Goal: Task Accomplishment & Management: Manage account settings

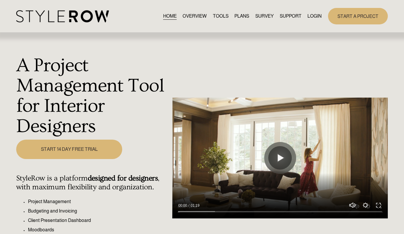
click at [316, 14] on link "LOGIN" at bounding box center [314, 16] width 14 height 8
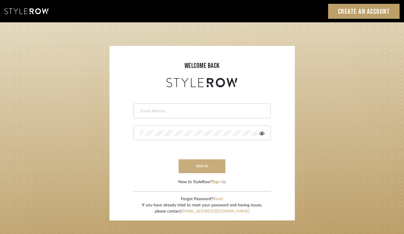
type input "felicia@onyxandoakinteriors.com"
click at [203, 173] on button "sign in" at bounding box center [202, 167] width 47 height 14
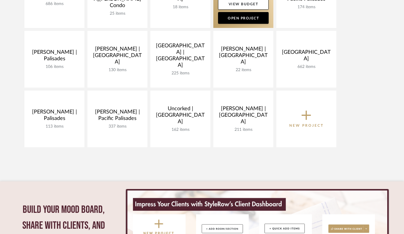
scroll to position [224, 0]
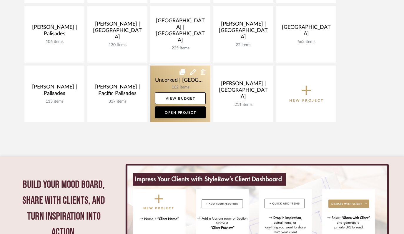
click at [162, 79] on link at bounding box center [180, 94] width 60 height 57
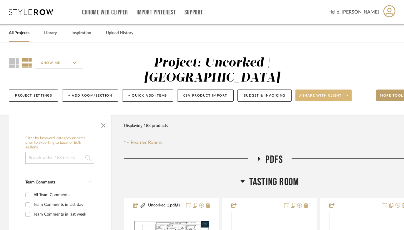
click at [320, 98] on span "Share with client" at bounding box center [320, 97] width 43 height 9
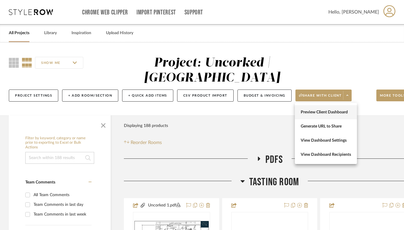
click at [319, 116] on button "Preview Client Dashboard" at bounding box center [326, 112] width 62 height 14
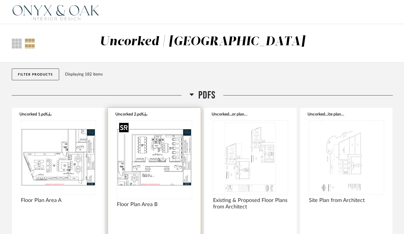
click at [0, 0] on img at bounding box center [0, 0] width 0 height 0
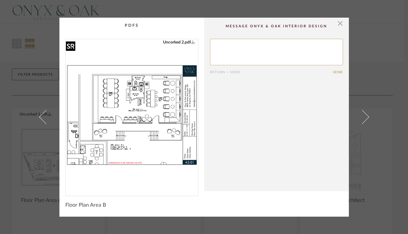
click at [146, 119] on img "0" at bounding box center [132, 115] width 132 height 152
click at [339, 23] on span "button" at bounding box center [341, 24] width 12 height 12
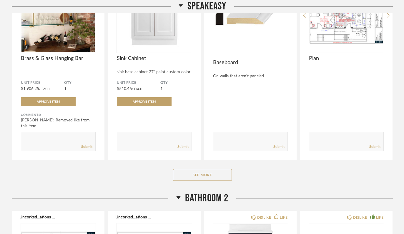
scroll to position [852, 0]
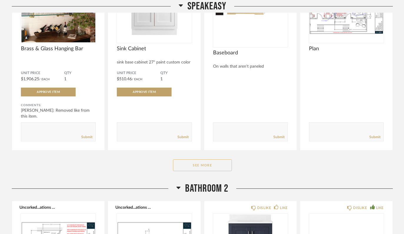
click at [217, 161] on button "See More" at bounding box center [202, 166] width 59 height 12
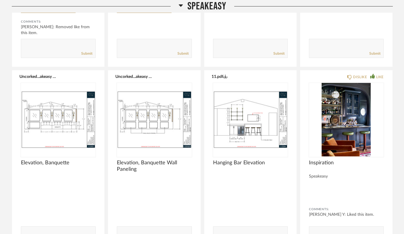
scroll to position [966, 0]
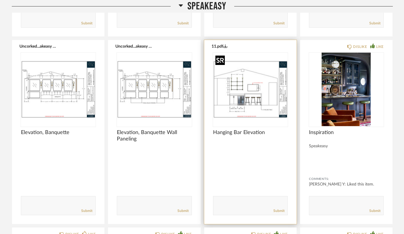
click at [251, 90] on div at bounding box center [250, 90] width 75 height 74
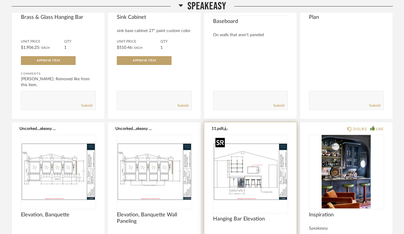
scroll to position [786, 0]
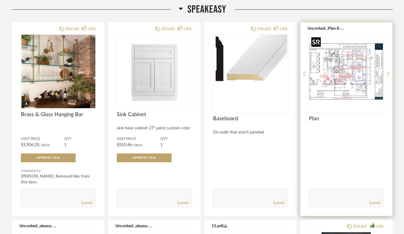
click at [0, 0] on img at bounding box center [0, 0] width 0 height 0
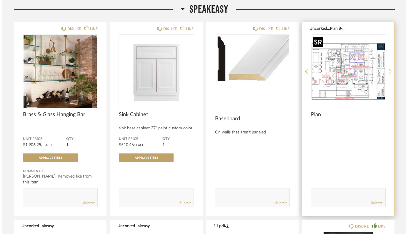
scroll to position [0, 0]
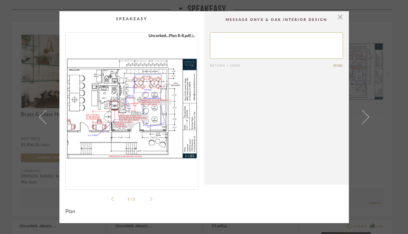
click at [128, 112] on img "0" at bounding box center [132, 109] width 132 height 152
click at [339, 16] on span "button" at bounding box center [341, 17] width 12 height 12
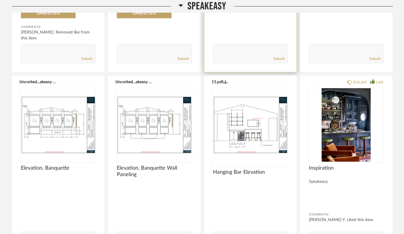
scroll to position [971, 0]
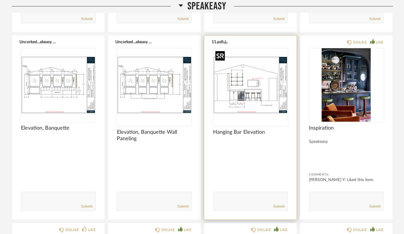
click at [250, 84] on img "0" at bounding box center [250, 85] width 75 height 74
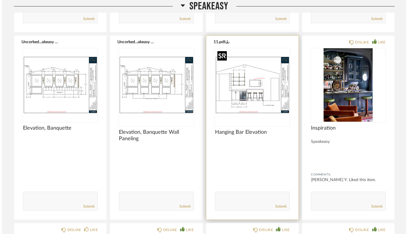
scroll to position [0, 0]
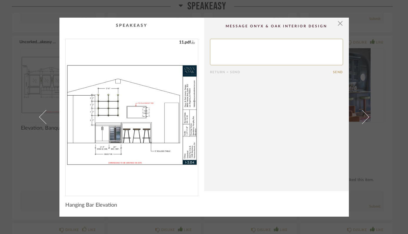
click at [89, 106] on img "0" at bounding box center [132, 115] width 132 height 152
click at [338, 26] on span "button" at bounding box center [341, 24] width 12 height 12
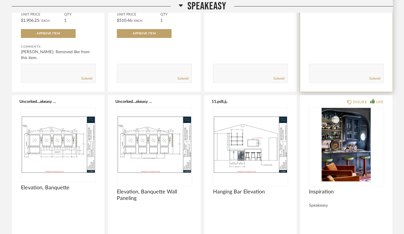
scroll to position [913, 0]
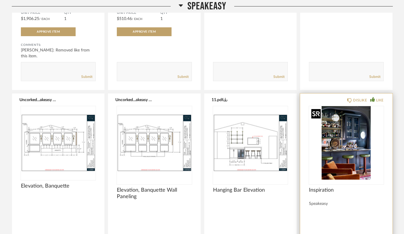
click at [351, 142] on img "0" at bounding box center [346, 143] width 75 height 74
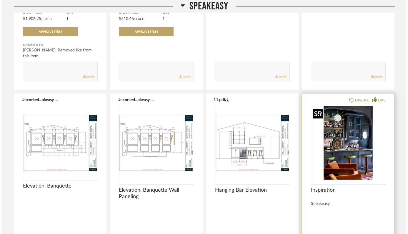
scroll to position [0, 0]
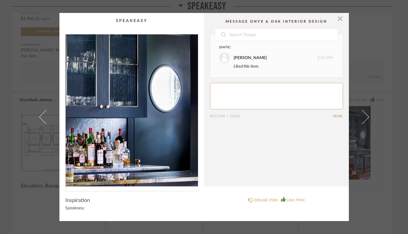
click at [153, 102] on img "0" at bounding box center [132, 110] width 132 height 152
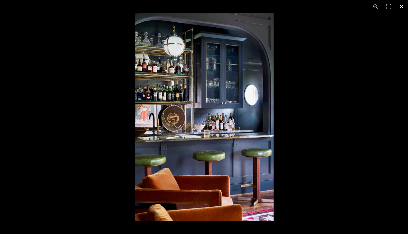
click at [399, 7] on button at bounding box center [401, 6] width 13 height 13
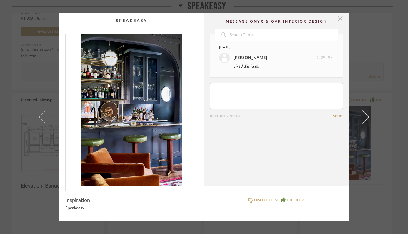
click at [337, 20] on span "button" at bounding box center [341, 19] width 12 height 12
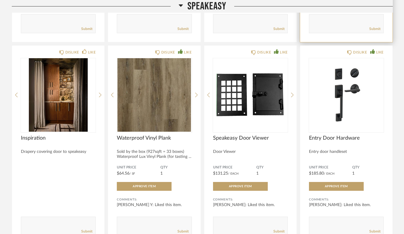
scroll to position [1161, 0]
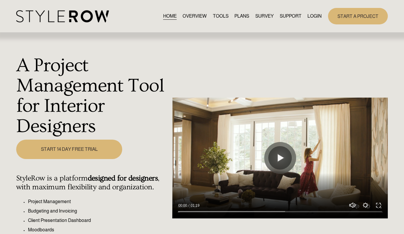
click at [315, 15] on link "LOGIN" at bounding box center [314, 16] width 14 height 8
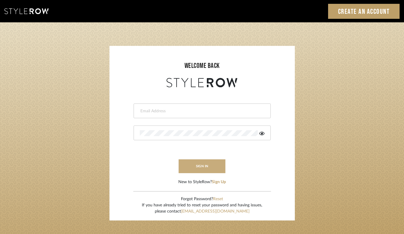
type input "[PERSON_NAME][EMAIL_ADDRESS][DOMAIN_NAME]"
click at [206, 168] on button "sign in" at bounding box center [202, 167] width 47 height 14
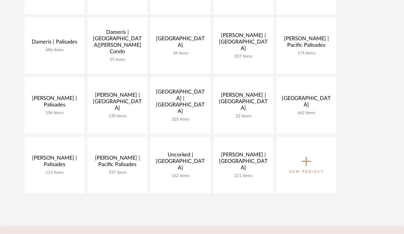
scroll to position [171, 0]
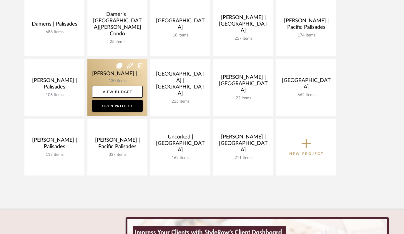
click at [98, 77] on link at bounding box center [117, 87] width 60 height 57
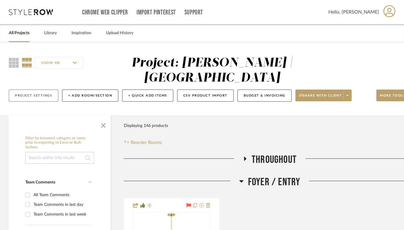
click at [32, 94] on button "Project Settings" at bounding box center [33, 95] width 49 height 12
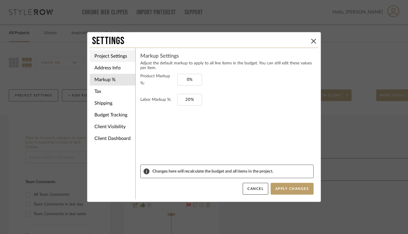
click at [111, 53] on li "Project Settings" at bounding box center [113, 56] width 46 height 12
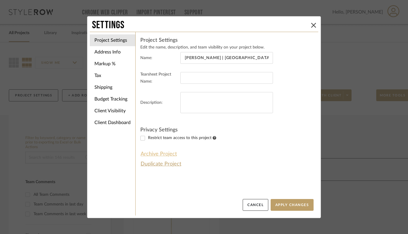
click at [167, 155] on button "Archive Project" at bounding box center [158, 154] width 37 height 10
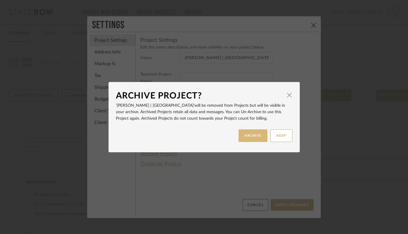
click at [255, 137] on button "ARCHIVE" at bounding box center [253, 136] width 29 height 13
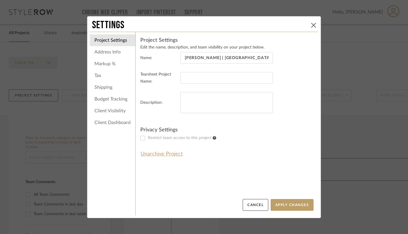
click at [314, 25] on icon at bounding box center [313, 25] width 5 height 5
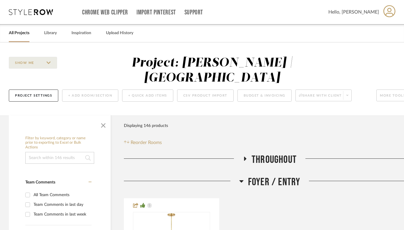
click at [22, 36] on link "All Projects" at bounding box center [19, 33] width 21 height 8
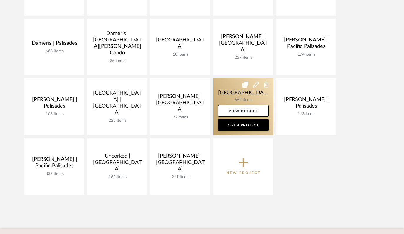
scroll to position [99, 0]
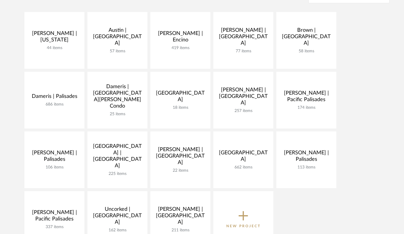
click at [386, 82] on div "[PERSON_NAME] | [US_STATE] 44 items View Budget Open Project [GEOGRAPHIC_DATA] …" at bounding box center [202, 131] width 404 height 239
